Goal: Task Accomplishment & Management: Manage account settings

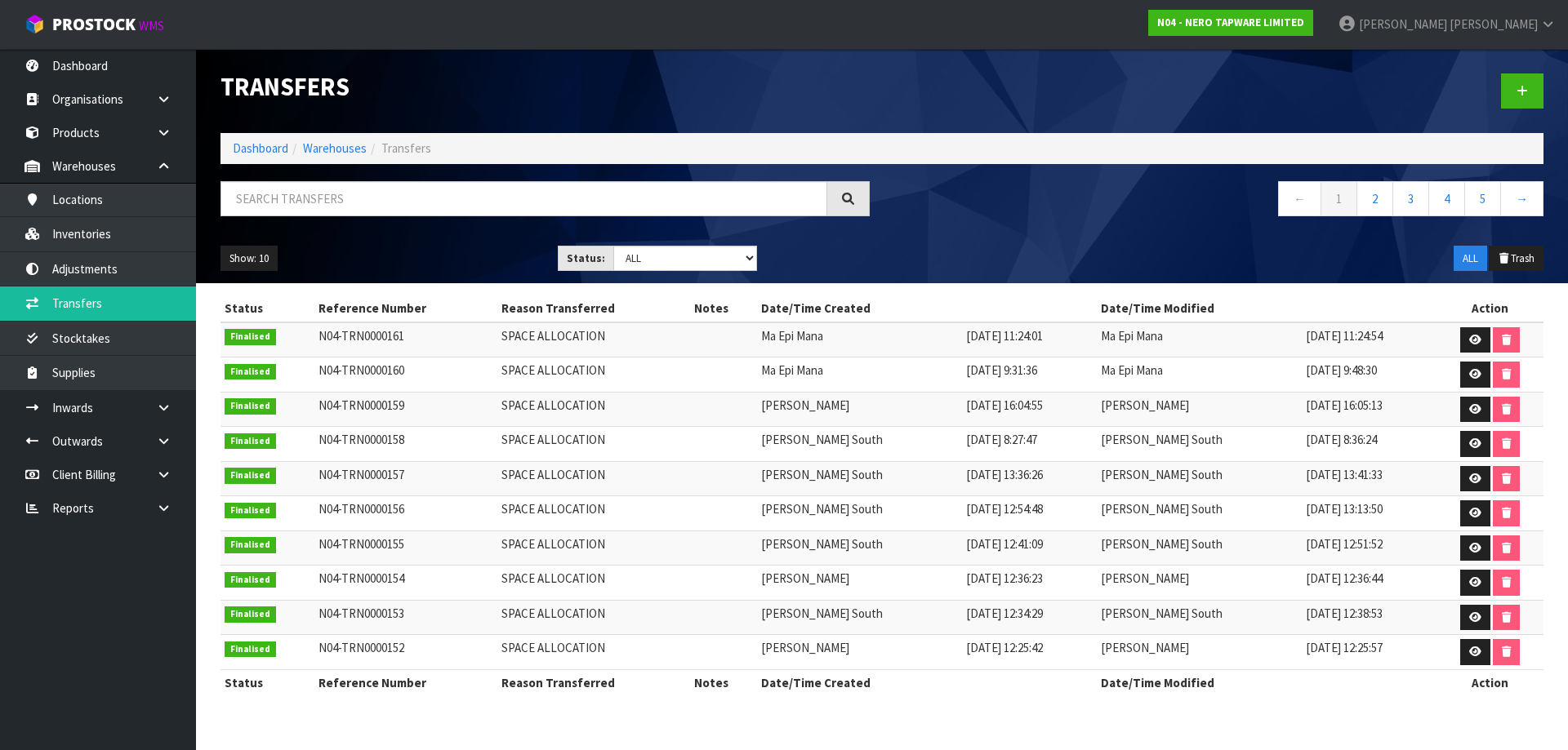
click at [968, 234] on div "Show: 10 5 10 25 50 Status: Draft Pending Pick Goods Picked Finalised ALL ALL T…" at bounding box center [882, 259] width 1347 height 51
click at [1518, 23] on span "Luff" at bounding box center [1493, 24] width 88 height 15
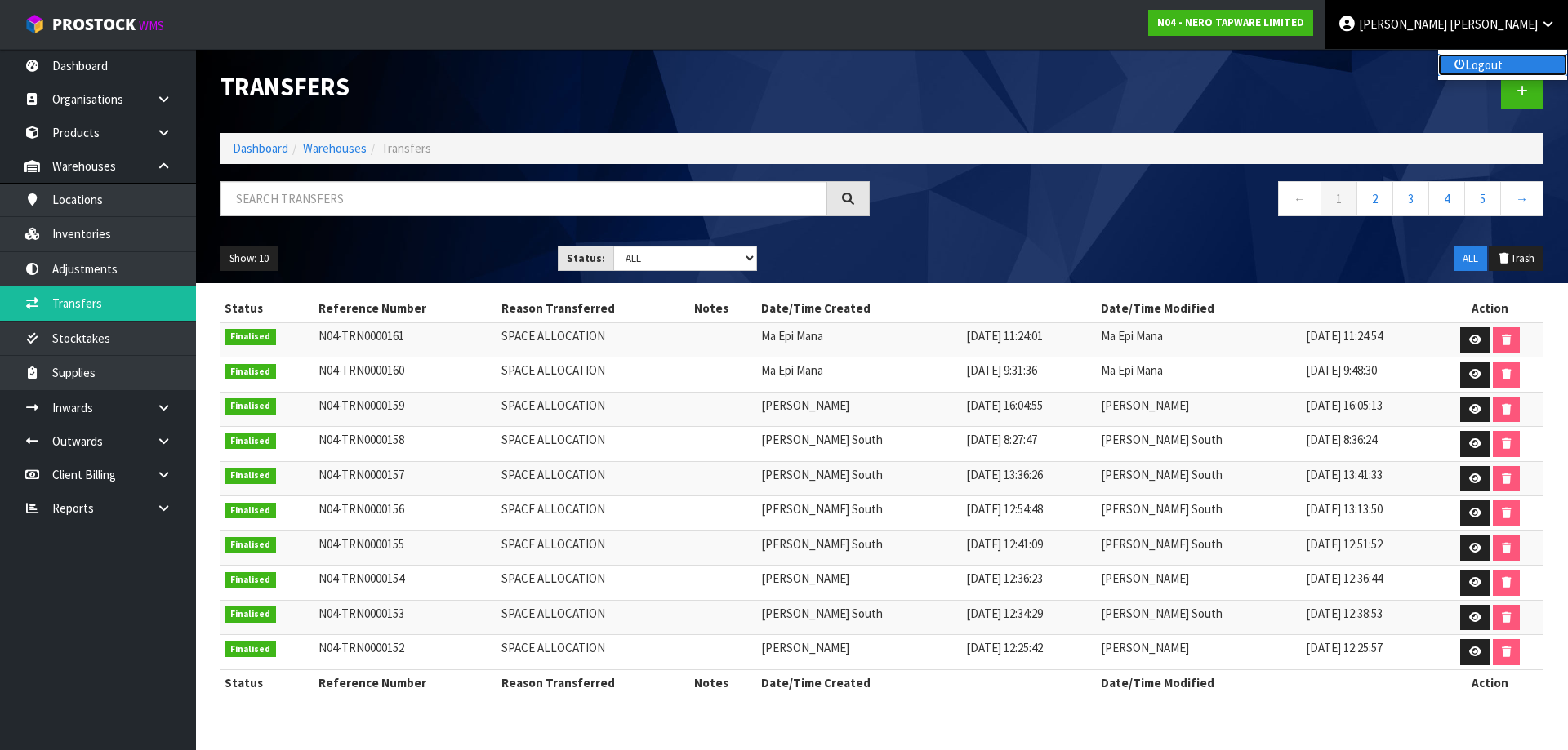
click at [1503, 61] on link "Logout" at bounding box center [1502, 64] width 129 height 22
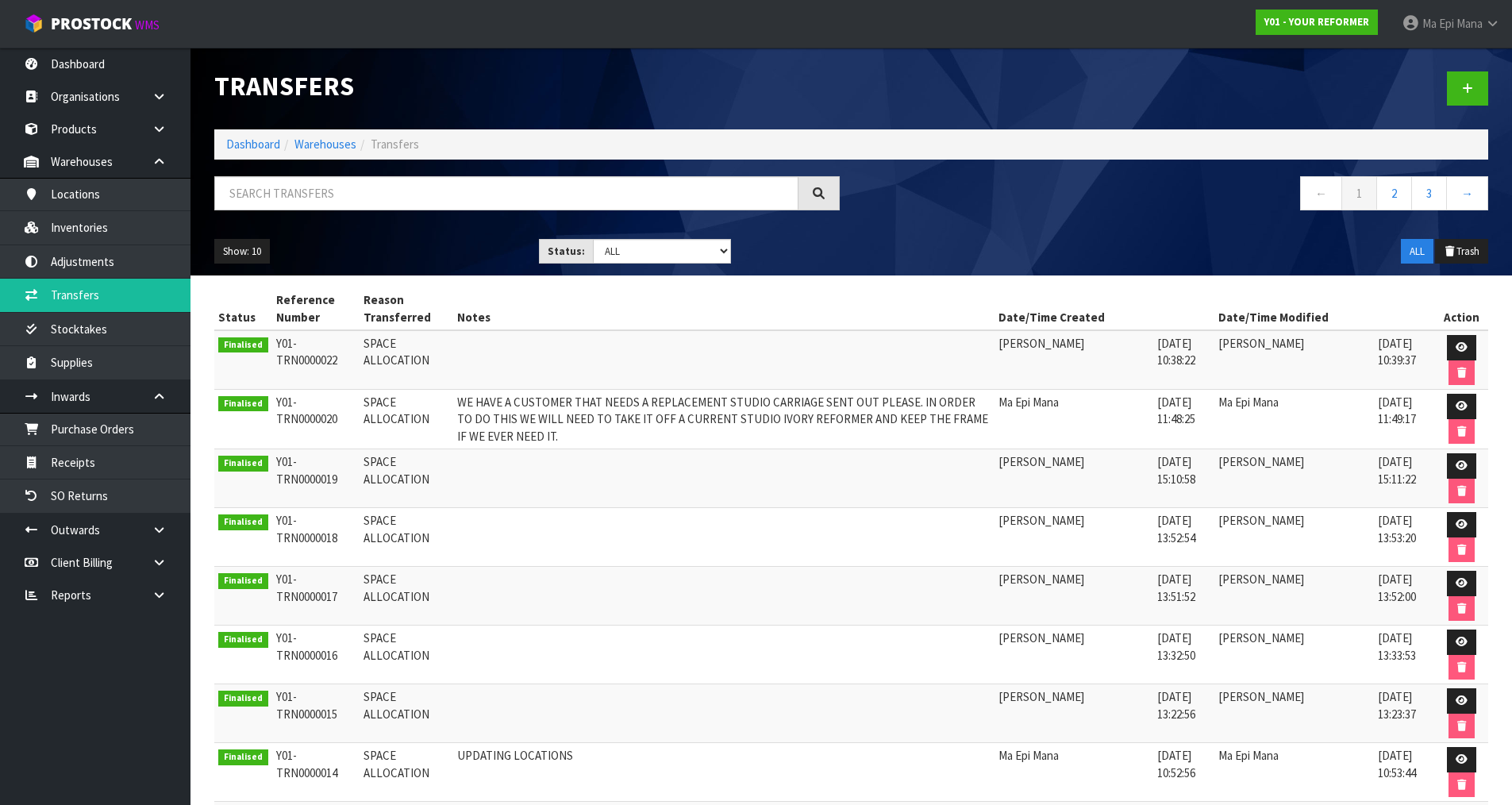
scroll to position [26, 0]
